Goal: Task Accomplishment & Management: Manage account settings

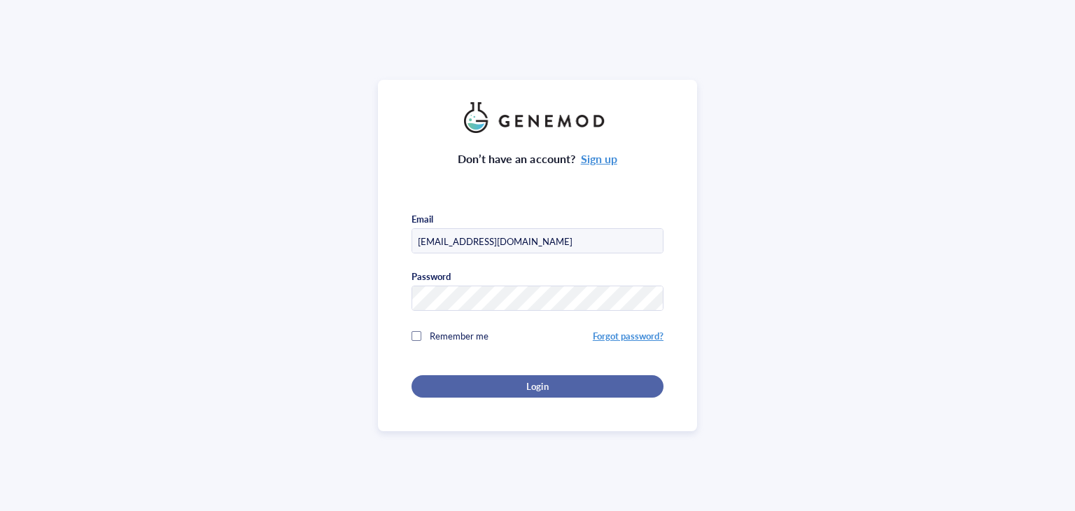
click at [507, 384] on div "Login" at bounding box center [537, 386] width 207 height 13
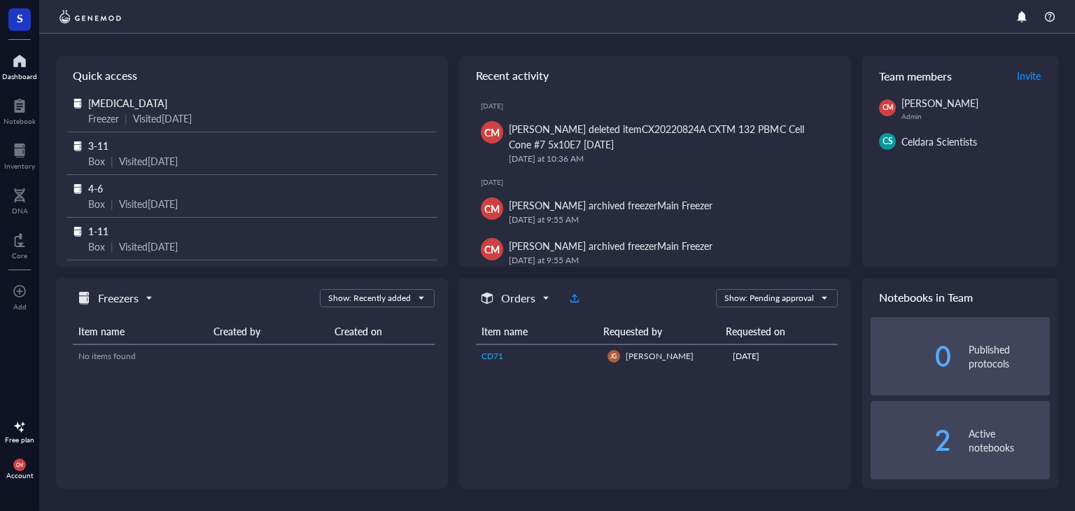
click at [111, 111] on div "Freezer" at bounding box center [103, 118] width 31 height 15
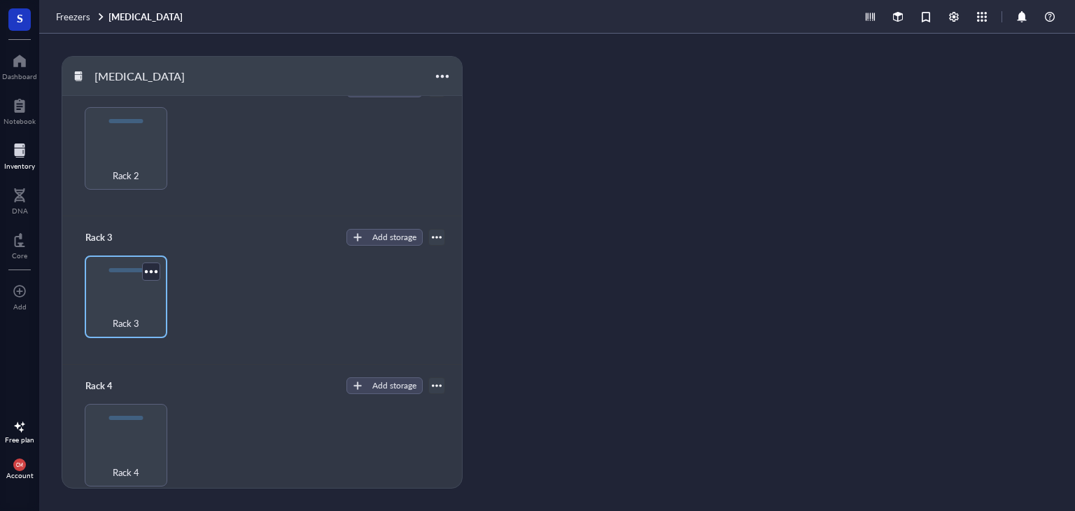
scroll to position [190, 0]
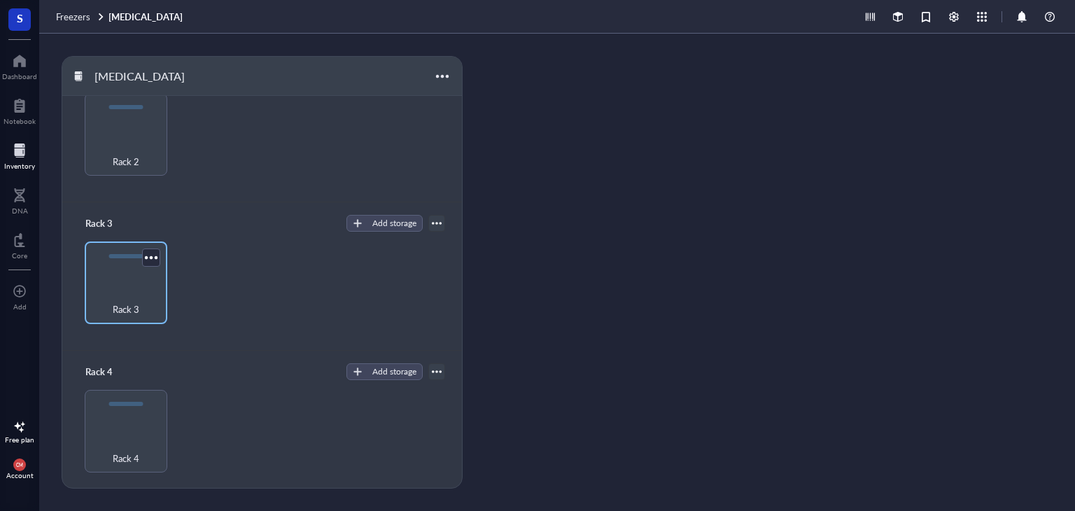
click at [129, 297] on div "Rack 3" at bounding box center [126, 301] width 69 height 31
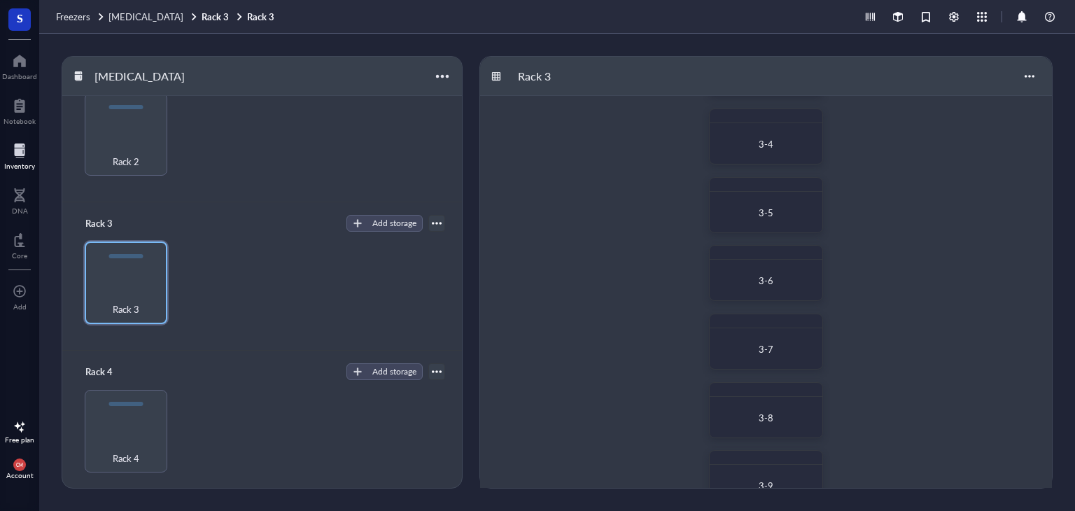
scroll to position [383, 0]
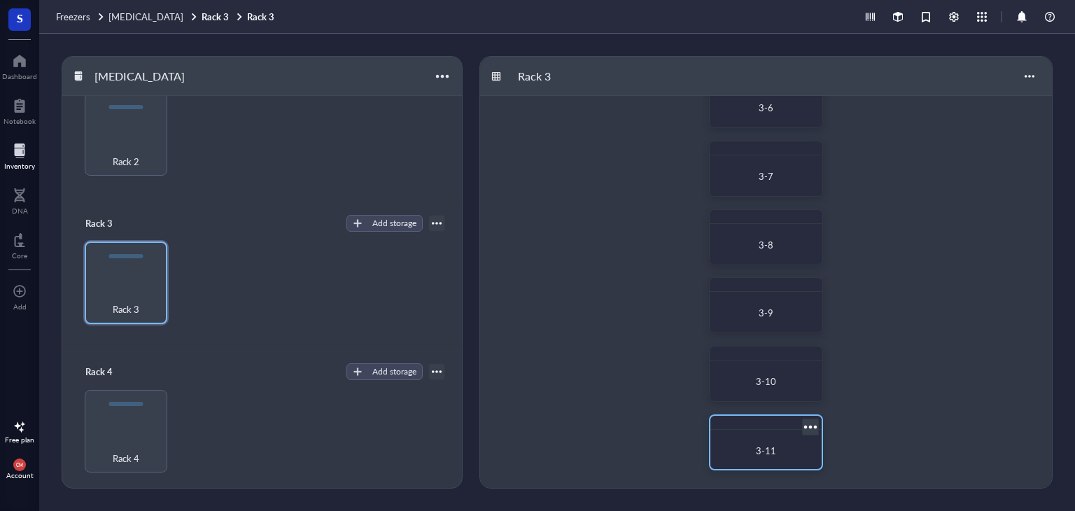
click at [798, 451] on div "3-11" at bounding box center [766, 451] width 89 height 14
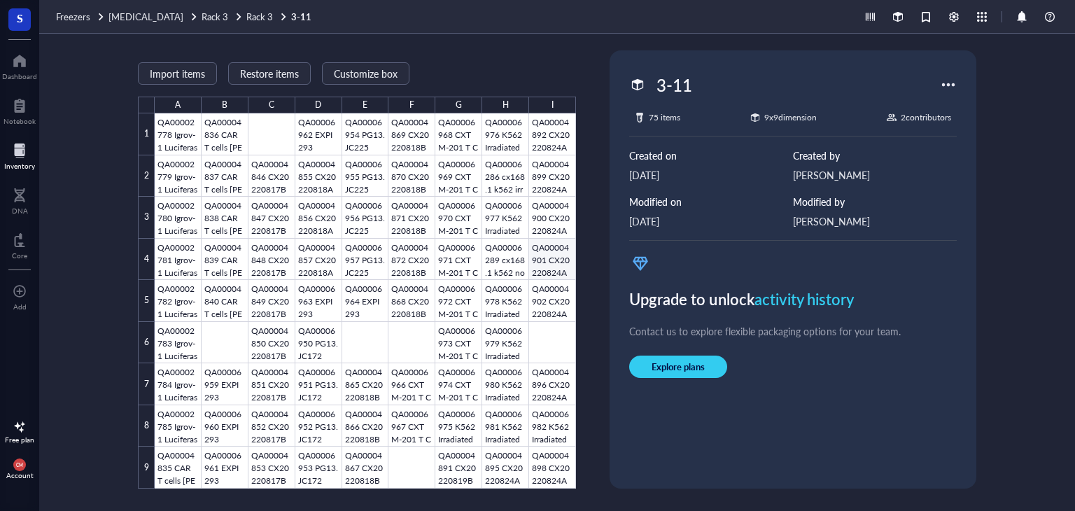
click at [544, 253] on div at bounding box center [365, 300] width 421 height 375
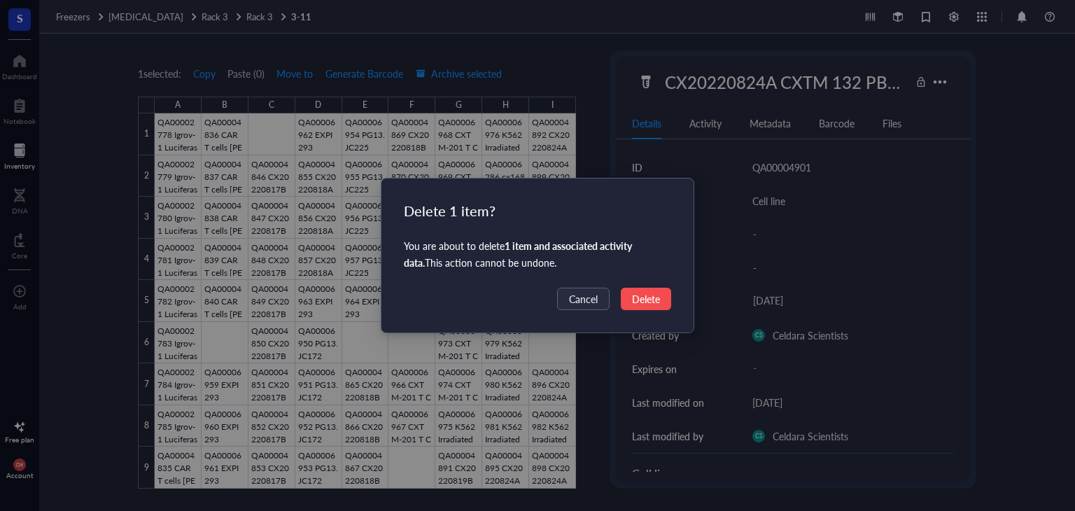
click at [648, 296] on span "Delete" at bounding box center [646, 298] width 28 height 15
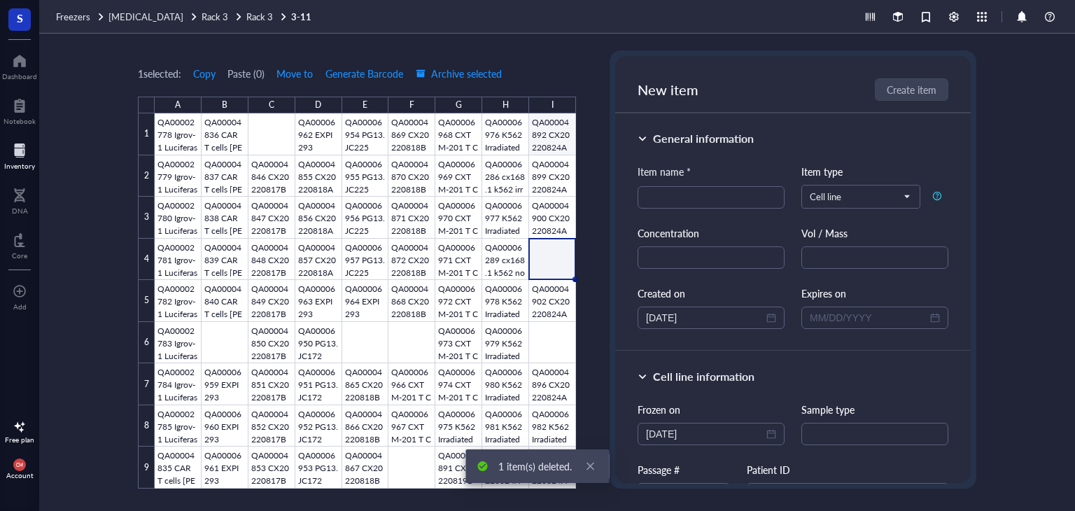
click at [540, 126] on div at bounding box center [365, 300] width 421 height 375
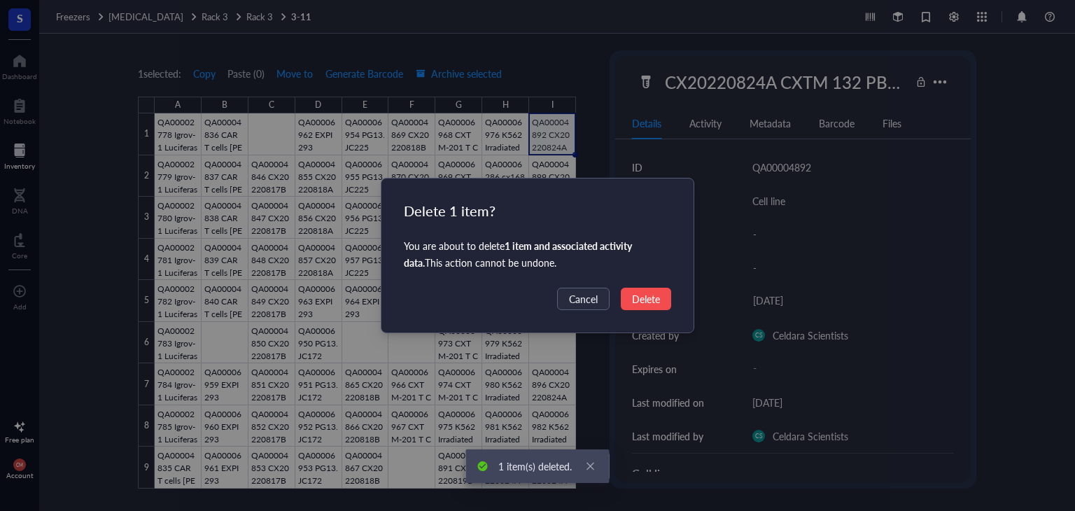
click at [645, 296] on span "Delete" at bounding box center [646, 298] width 28 height 15
